Goal: Task Accomplishment & Management: Use online tool/utility

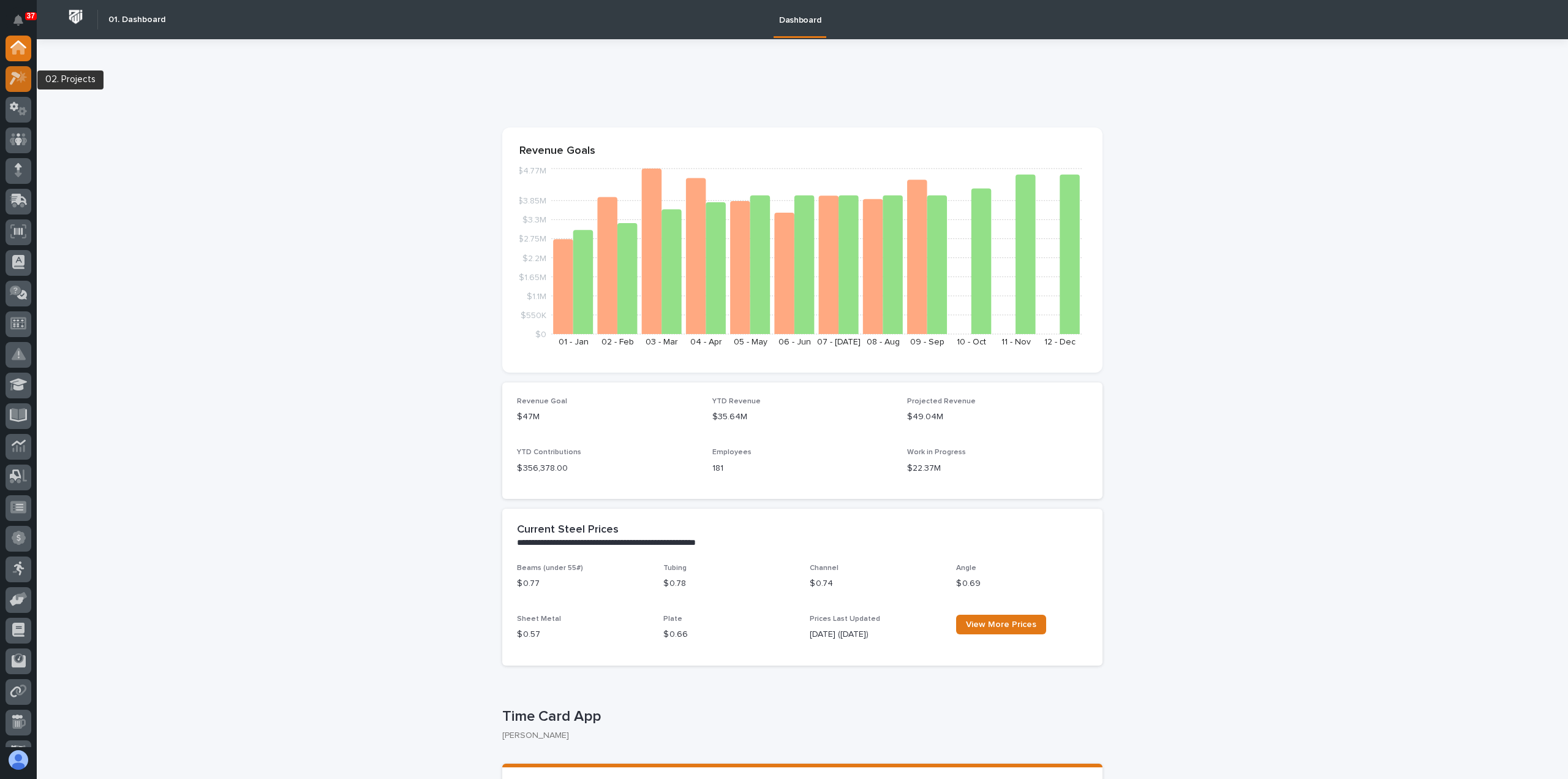
click at [18, 78] on icon at bounding box center [15, 79] width 11 height 13
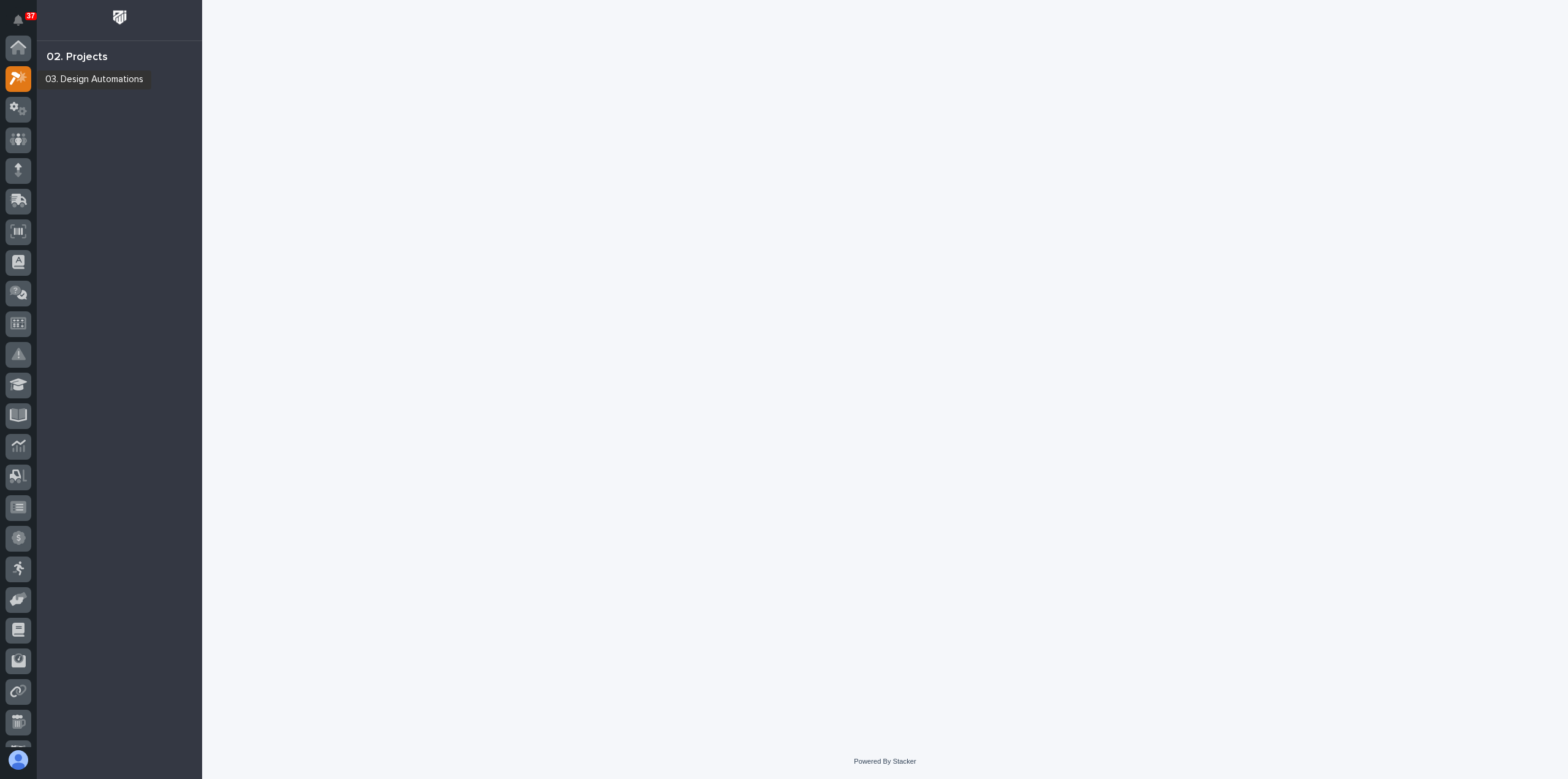
scroll to position [31, 0]
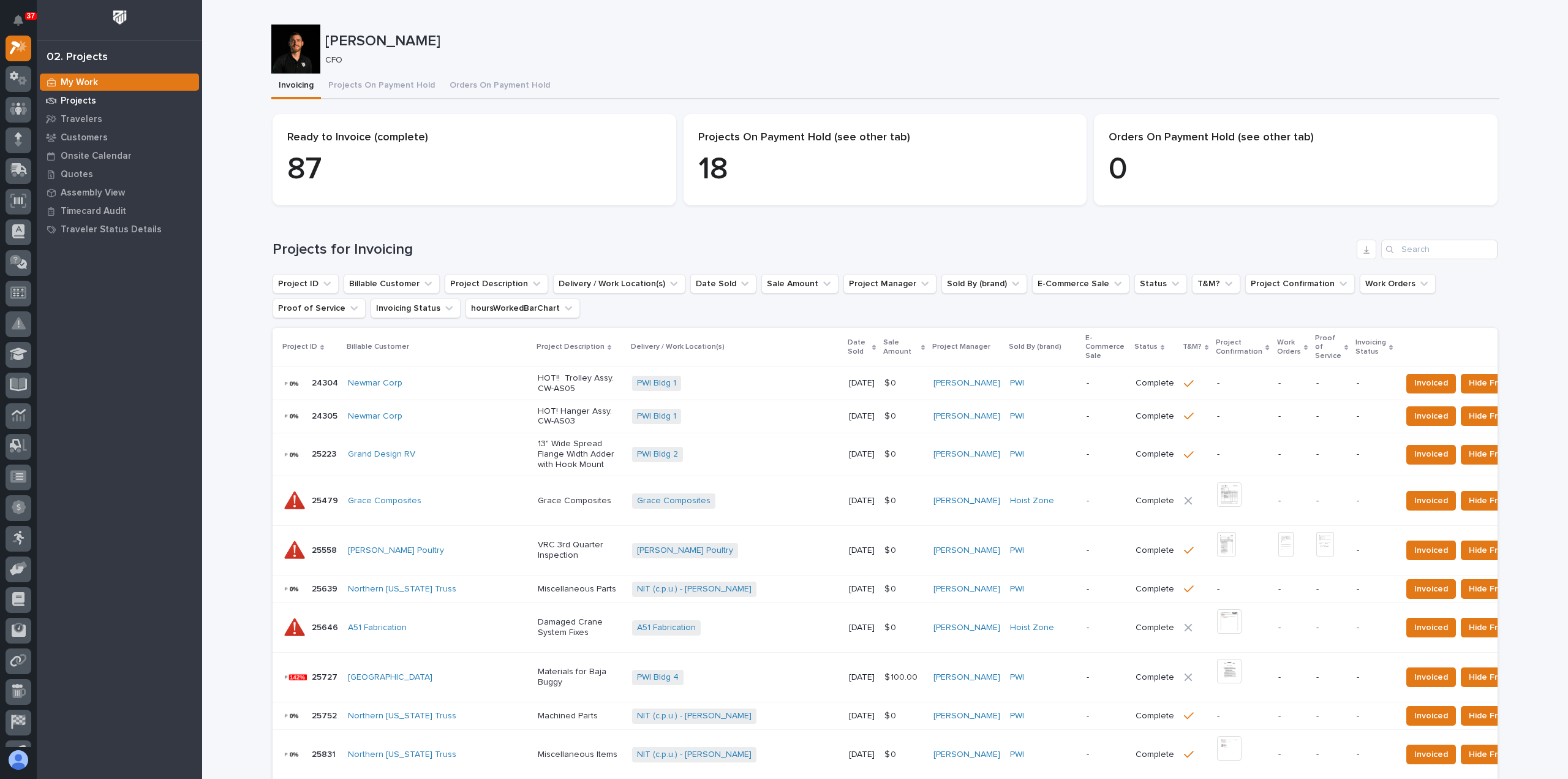
click at [73, 102] on p "Projects" at bounding box center [78, 101] width 36 height 11
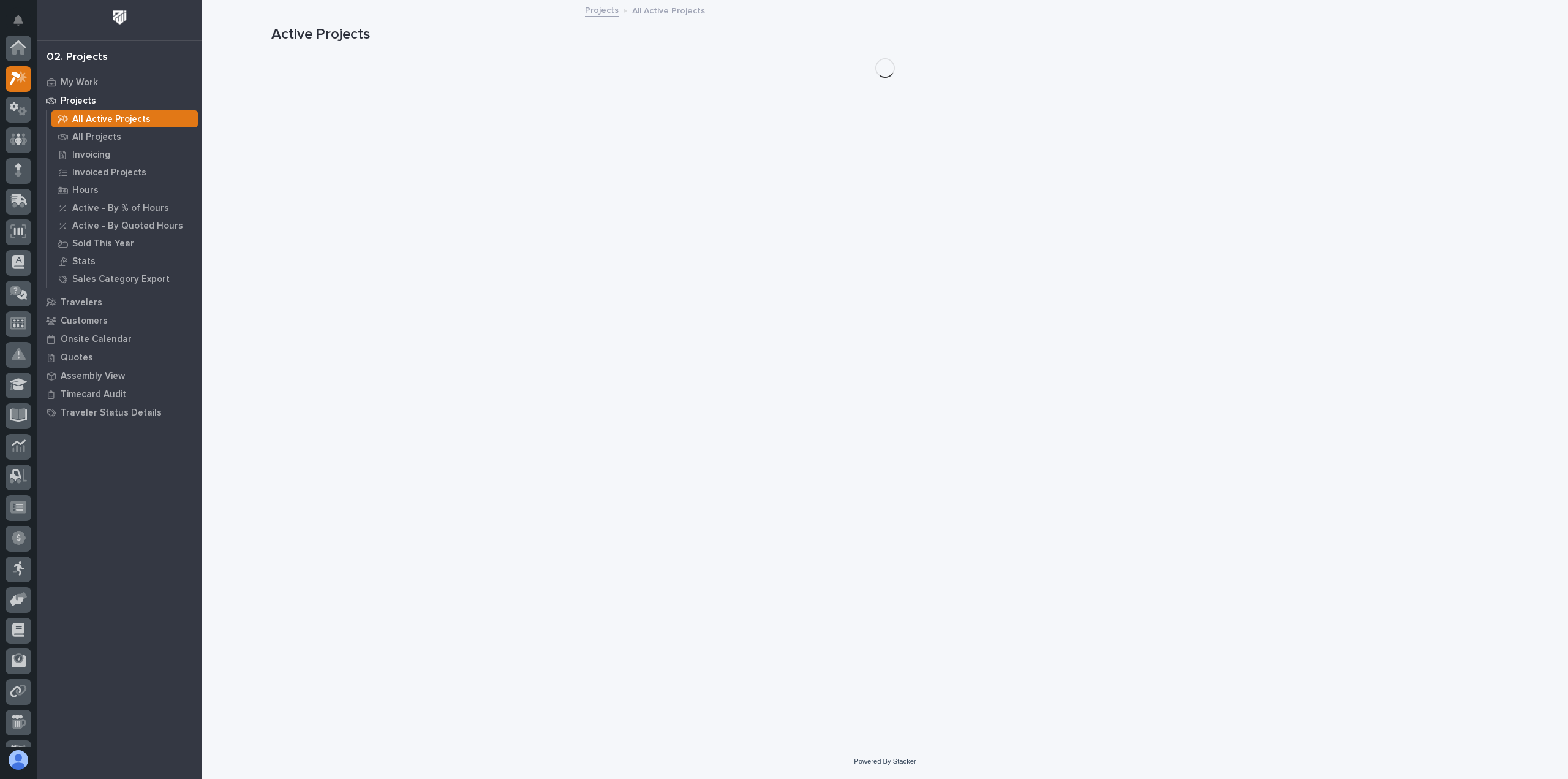
scroll to position [31, 0]
click at [94, 195] on p "Hours" at bounding box center [85, 190] width 26 height 11
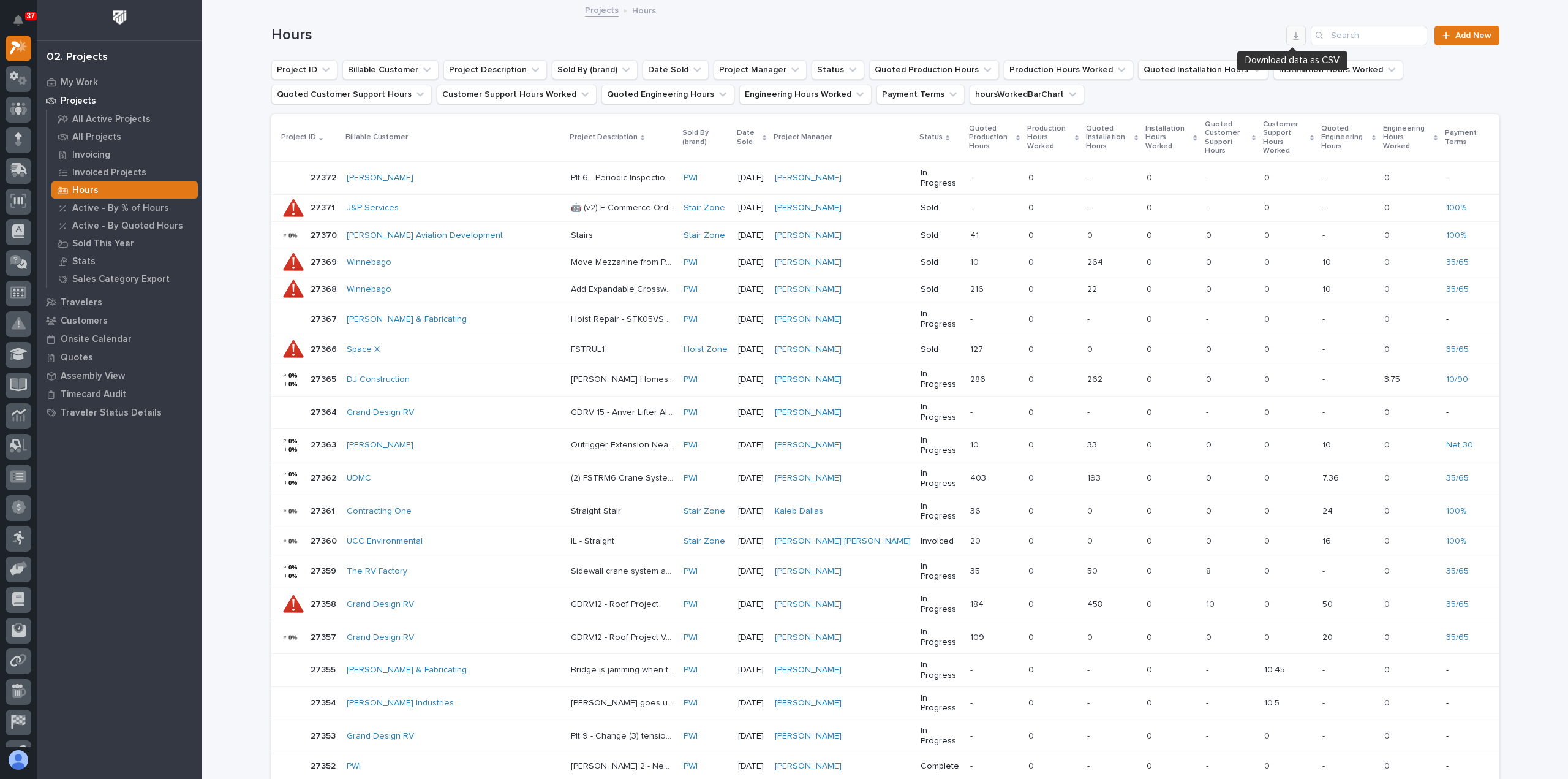
click at [1291, 38] on icon "button" at bounding box center [1296, 36] width 10 height 10
